Goal: Communication & Community: Answer question/provide support

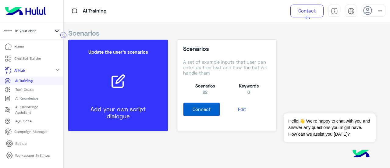
click at [19, 46] on p "Home" at bounding box center [19, 46] width 10 height 5
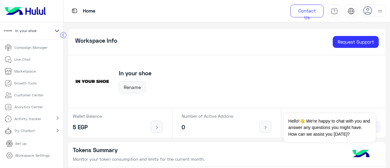
scroll to position [84, 0]
click at [35, 59] on li "Live Chat" at bounding box center [31, 60] width 63 height 12
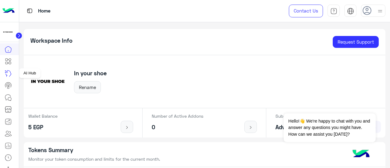
click at [9, 72] on icon at bounding box center [8, 73] width 7 height 7
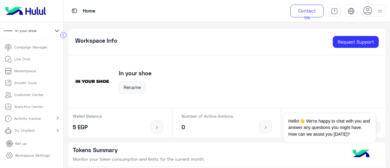
scroll to position [35, 0]
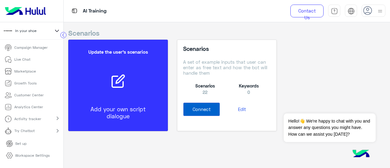
click at [31, 96] on p "Customer Center" at bounding box center [28, 94] width 29 height 5
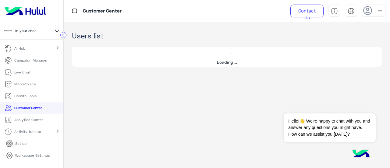
scroll to position [22, 0]
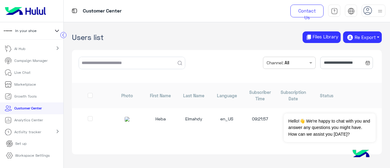
click at [30, 83] on p "Marketplace" at bounding box center [25, 84] width 22 height 5
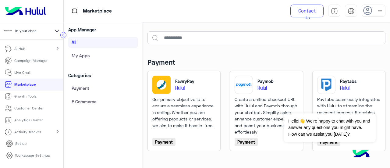
click at [35, 98] on p "Growth Tools" at bounding box center [25, 96] width 22 height 5
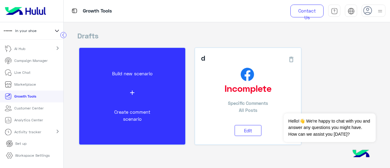
click at [374, 12] on div at bounding box center [374, 11] width 24 height 12
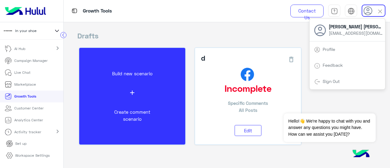
click at [288, 32] on h2 "Drafts" at bounding box center [226, 35] width 299 height 9
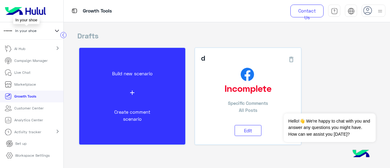
click at [36, 31] on span "In your shoe" at bounding box center [25, 30] width 21 height 5
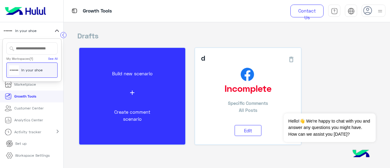
click at [30, 109] on p "Customer Center" at bounding box center [28, 108] width 29 height 5
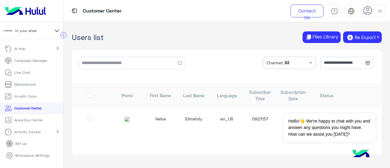
click at [31, 62] on p "Campaign Manager" at bounding box center [30, 60] width 33 height 5
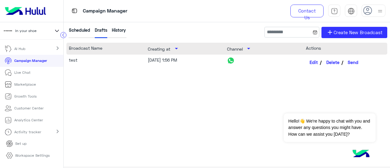
click at [27, 74] on p "Live Chat" at bounding box center [22, 72] width 16 height 5
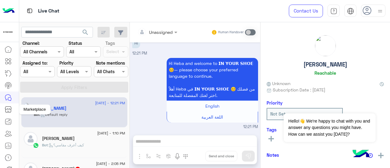
click at [6, 111] on icon at bounding box center [8, 109] width 7 height 7
click at [6, 116] on link at bounding box center [8, 122] width 16 height 12
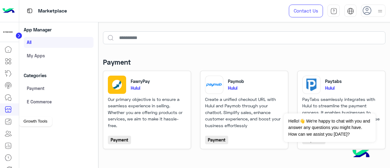
click at [11, 121] on icon at bounding box center [8, 122] width 6 height 6
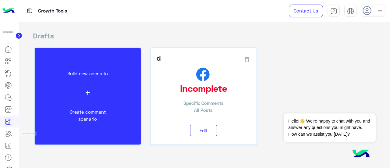
click at [8, 134] on icon at bounding box center [8, 133] width 7 height 7
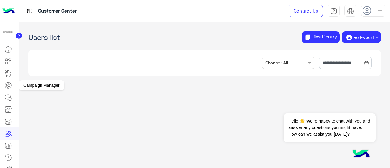
click at [15, 87] on link at bounding box center [8, 85] width 16 height 12
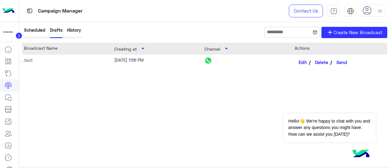
click at [11, 60] on icon at bounding box center [10, 60] width 2 height 2
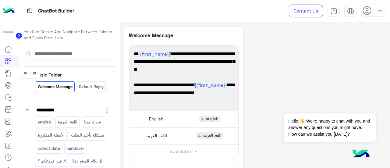
click at [8, 72] on icon at bounding box center [8, 73] width 7 height 7
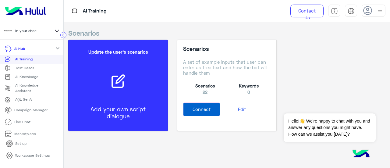
click at [35, 69] on div "Test Cases" at bounding box center [32, 68] width 54 height 6
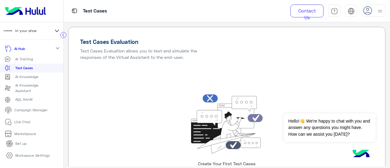
click at [35, 111] on p "Campaign Manager" at bounding box center [30, 109] width 33 height 5
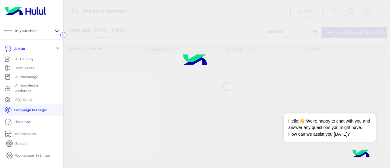
click at [24, 119] on p "Live Chat" at bounding box center [22, 121] width 16 height 5
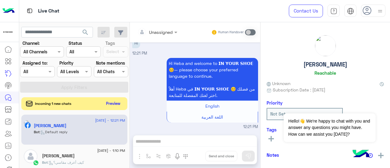
click at [115, 104] on button "Preview" at bounding box center [113, 103] width 19 height 8
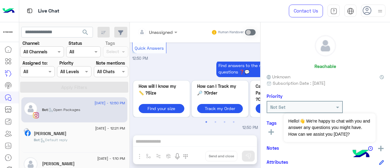
scroll to position [242, 0]
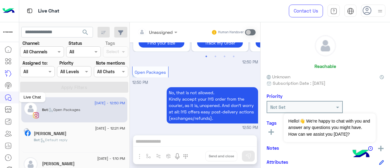
click at [9, 96] on icon at bounding box center [8, 97] width 7 height 7
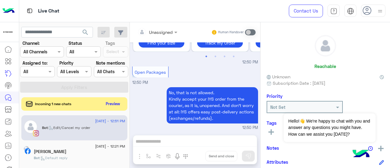
scroll to position [421, 0]
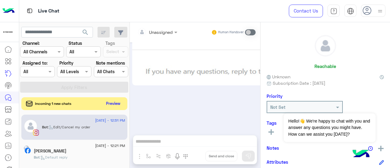
click at [107, 104] on button "Preview" at bounding box center [113, 103] width 19 height 8
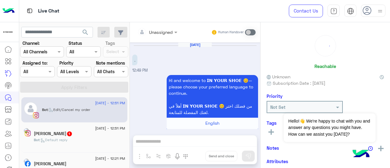
scroll to position [421, 0]
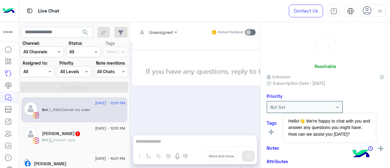
click at [73, 143] on div "Bot : Default reply" at bounding box center [83, 142] width 83 height 11
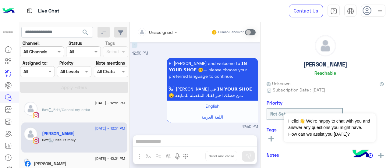
scroll to position [87, 0]
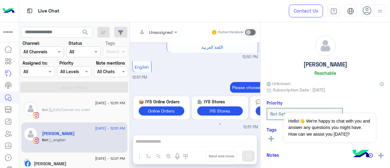
click at [69, 111] on span ": Edit/Cancel my order" at bounding box center [69, 109] width 42 height 5
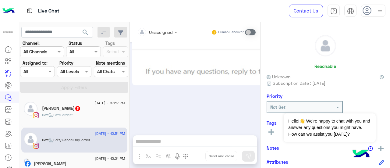
scroll to position [510, 0]
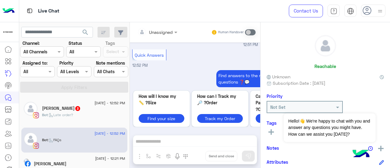
click at [68, 111] on div "Hana Zaki 3" at bounding box center [83, 109] width 83 height 6
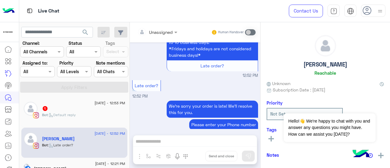
scroll to position [371, 0]
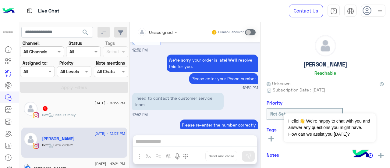
click at [99, 108] on div "1" at bounding box center [83, 109] width 83 height 6
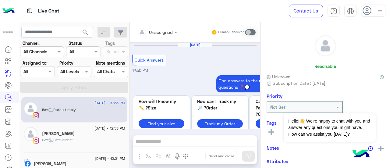
scroll to position [440, 0]
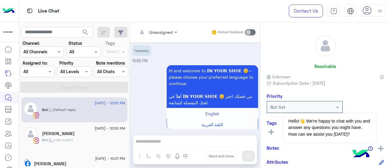
click at [102, 121] on div "17 September - 12:53 PM Bot : Default reply" at bounding box center [74, 109] width 106 height 25
click at [95, 135] on div "Hana Zaki" at bounding box center [83, 134] width 83 height 6
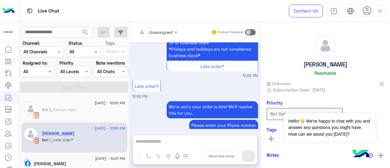
scroll to position [277, 0]
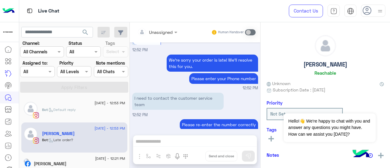
click at [189, 143] on div "Unassigned Human Handover Sep 17, 2025 English 12:51 PM Please choose from the …" at bounding box center [195, 96] width 131 height 148
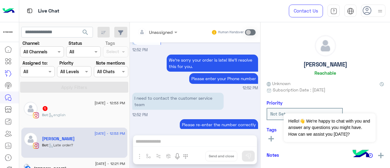
click at [187, 139] on div "Unassigned Human Handover Sep 17, 2025 English 12:51 PM Please choose from the …" at bounding box center [195, 96] width 131 height 148
click at [164, 141] on div "Unassigned Human Handover Sep 17, 2025 English 12:51 PM Please choose from the …" at bounding box center [195, 96] width 131 height 148
click at [106, 115] on div "Bot : Online Orders menu" at bounding box center [83, 117] width 83 height 11
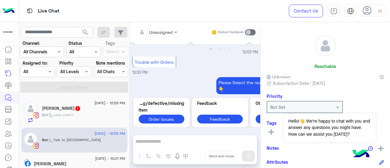
scroll to position [631, 0]
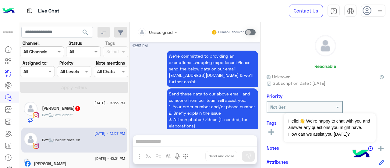
click at [87, 107] on div "Hana Zaki 1" at bounding box center [83, 109] width 83 height 6
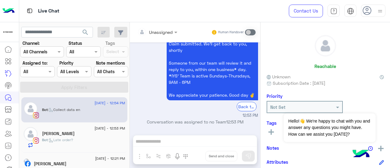
scroll to position [248, 0]
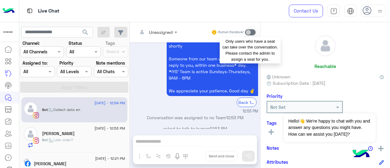
click at [247, 32] on span at bounding box center [250, 32] width 11 height 6
click at [247, 31] on span at bounding box center [250, 32] width 11 height 6
click at [247, 34] on span at bounding box center [250, 32] width 11 height 6
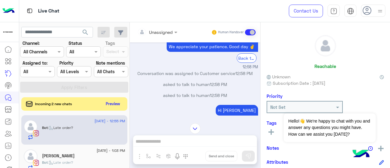
scroll to position [1367, 0]
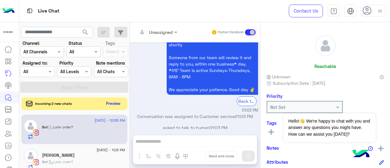
click at [116, 102] on button "Preview" at bounding box center [113, 103] width 19 height 8
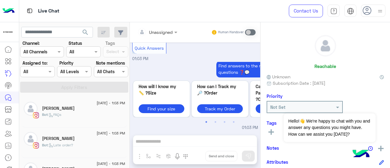
scroll to position [0, 0]
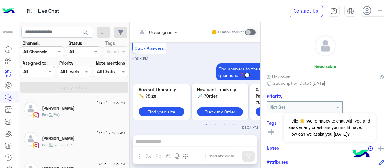
click at [173, 30] on span at bounding box center [177, 32] width 8 height 6
click at [173, 32] on span at bounding box center [177, 32] width 8 height 6
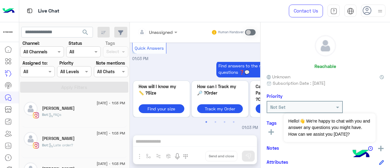
click at [98, 109] on div "Jana" at bounding box center [83, 109] width 83 height 6
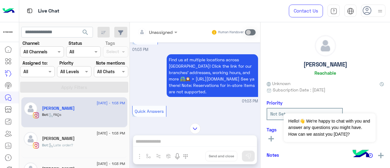
scroll to position [248, 0]
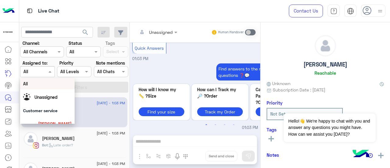
click at [38, 71] on div at bounding box center [37, 71] width 34 height 7
click at [38, 99] on span "Unassigned" at bounding box center [45, 97] width 23 height 5
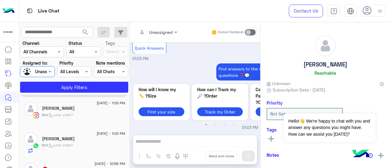
scroll to position [0, 0]
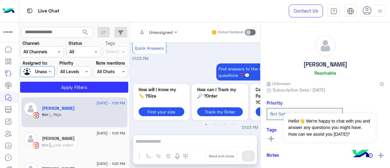
click at [61, 114] on span ": FAQs" at bounding box center [54, 114] width 13 height 5
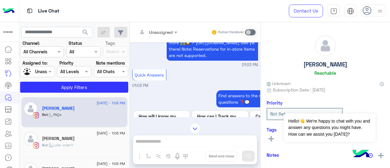
scroll to position [248, 0]
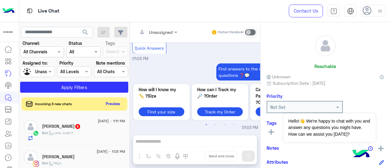
click at [62, 131] on span ": Late order?" at bounding box center [60, 133] width 25 height 5
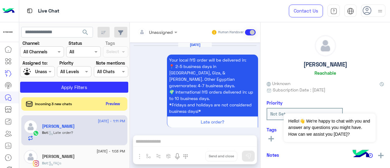
scroll to position [293, 0]
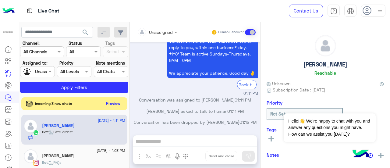
click at [114, 102] on button "Preview" at bounding box center [113, 103] width 19 height 8
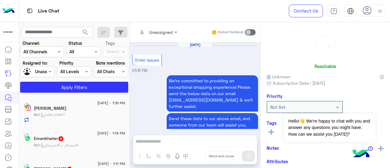
scroll to position [312, 0]
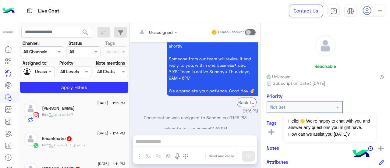
click at [73, 119] on div "Bot : Late order?" at bounding box center [83, 117] width 83 height 11
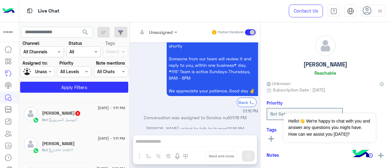
scroll to position [56, 0]
click at [75, 115] on span "4" at bounding box center [77, 113] width 5 height 5
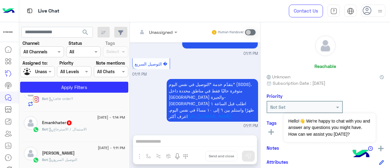
scroll to position [15, 0]
click at [77, 121] on div "Emankhater 8" at bounding box center [83, 124] width 83 height 6
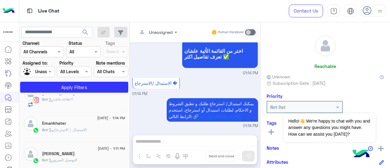
scroll to position [0, 0]
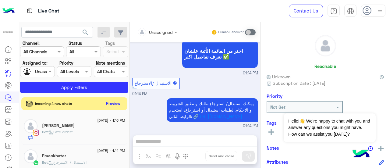
click at [109, 106] on button "Preview" at bounding box center [113, 103] width 19 height 8
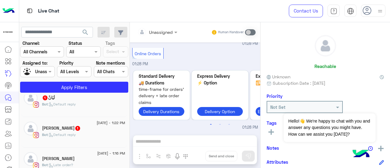
scroll to position [69, 0]
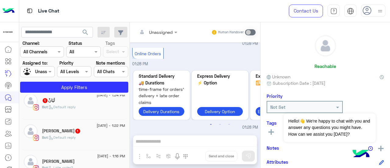
click at [83, 143] on div "Bot : Default reply" at bounding box center [83, 140] width 83 height 11
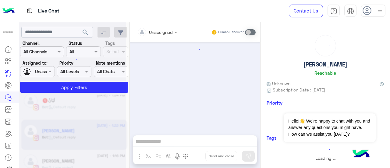
scroll to position [17, 0]
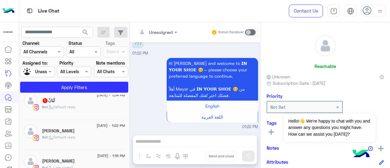
click at [103, 112] on div "Bot : Default reply" at bounding box center [83, 109] width 83 height 11
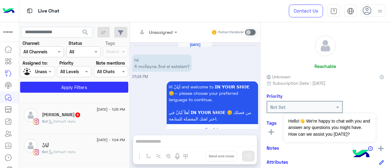
scroll to position [22, 0]
click at [92, 117] on div "Thauan Prudencio 5" at bounding box center [83, 117] width 83 height 6
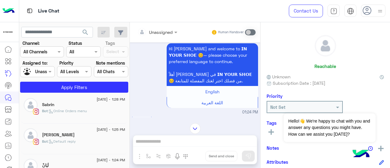
scroll to position [0, 0]
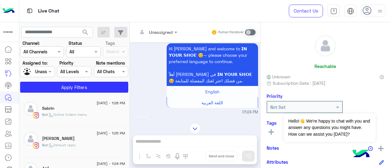
click at [65, 106] on div "Sabrin" at bounding box center [83, 109] width 83 height 6
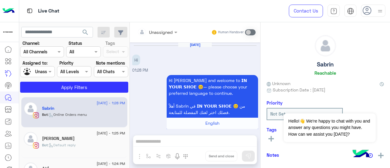
scroll to position [171, 0]
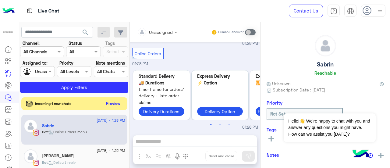
click at [114, 105] on button "Preview" at bounding box center [113, 103] width 19 height 8
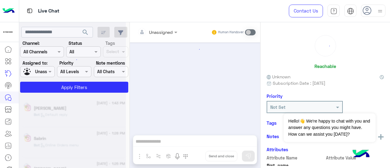
scroll to position [17, 0]
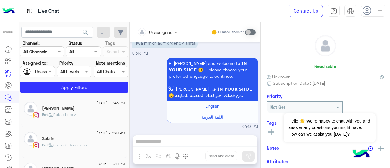
click at [81, 115] on div "Bot : Default reply" at bounding box center [83, 117] width 83 height 11
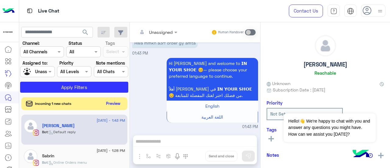
click at [116, 106] on button "Preview" at bounding box center [113, 103] width 19 height 8
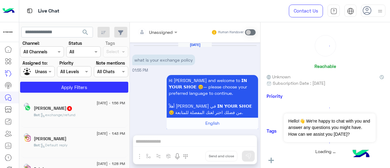
scroll to position [201, 0]
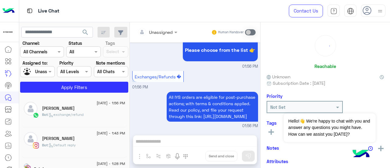
click at [81, 115] on span ": exchange/refund" at bounding box center [66, 114] width 36 height 5
